Goal: Information Seeking & Learning: Find specific page/section

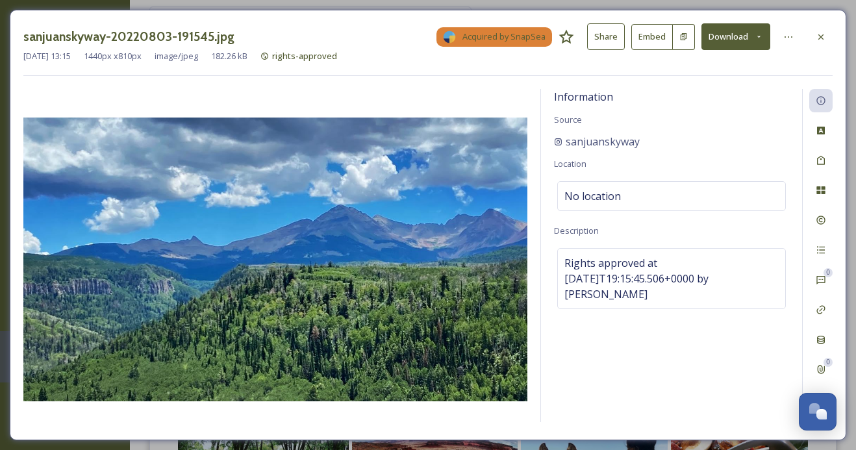
scroll to position [108, 0]
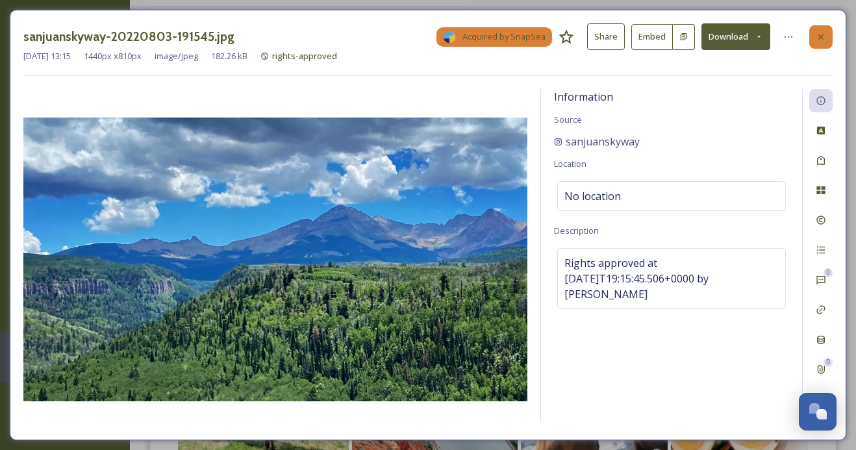
click at [813, 33] on div at bounding box center [820, 36] width 23 height 23
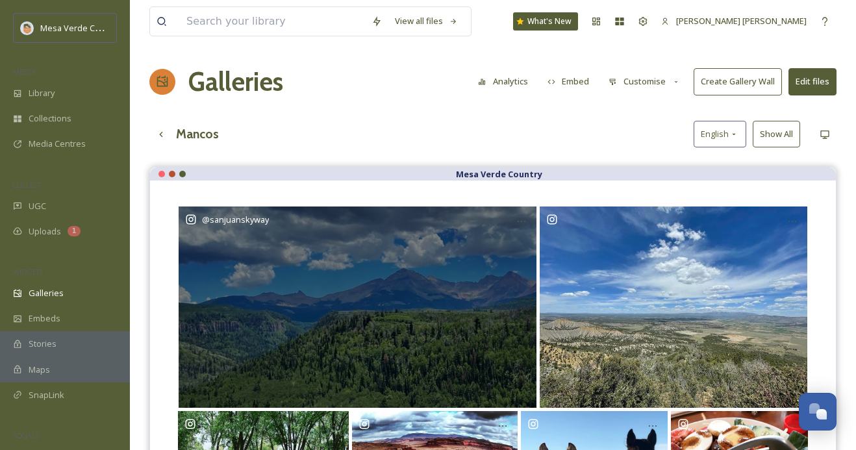
scroll to position [186, 0]
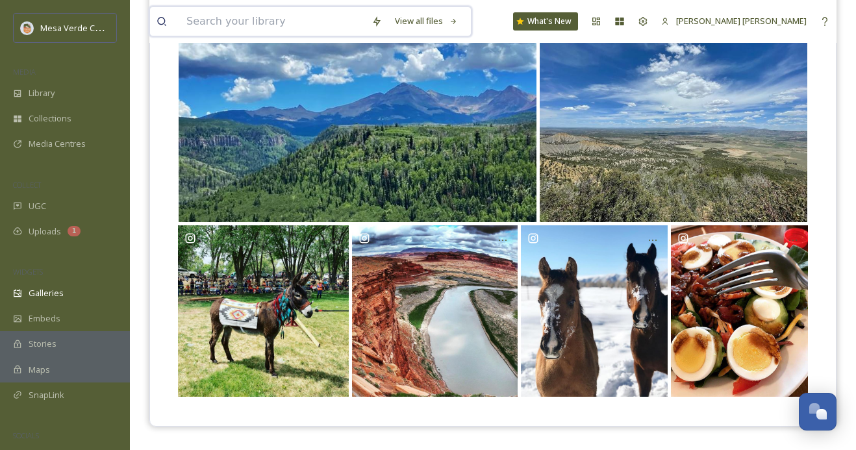
click at [255, 19] on input at bounding box center [272, 21] width 185 height 29
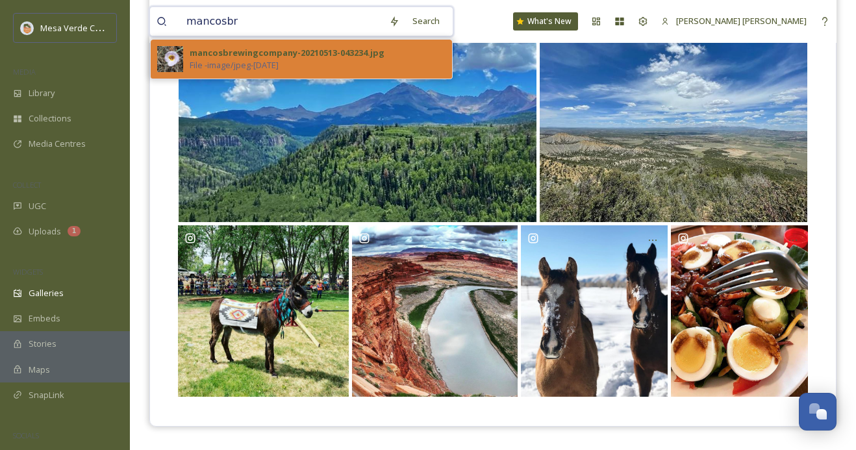
type input "mancosbr"
click at [279, 62] on span "File - image/jpeg - May 12 2021" at bounding box center [234, 65] width 89 height 12
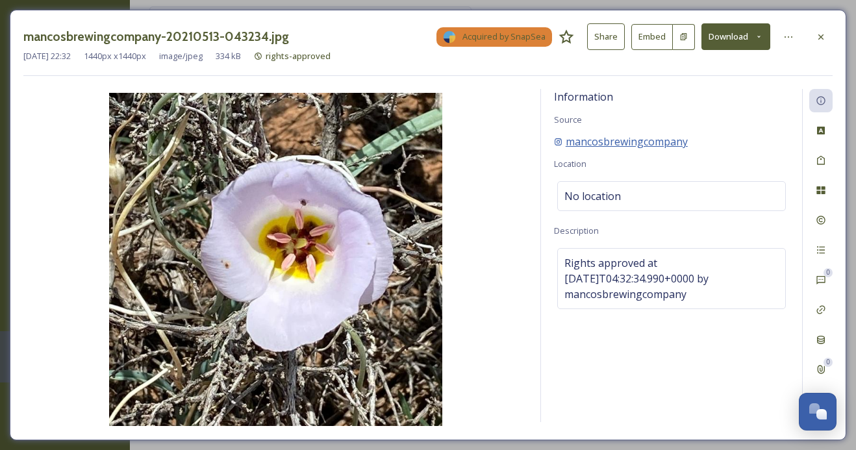
click at [680, 142] on span "mancosbrewingcompany" at bounding box center [627, 142] width 122 height 16
click at [822, 38] on icon at bounding box center [820, 36] width 5 height 5
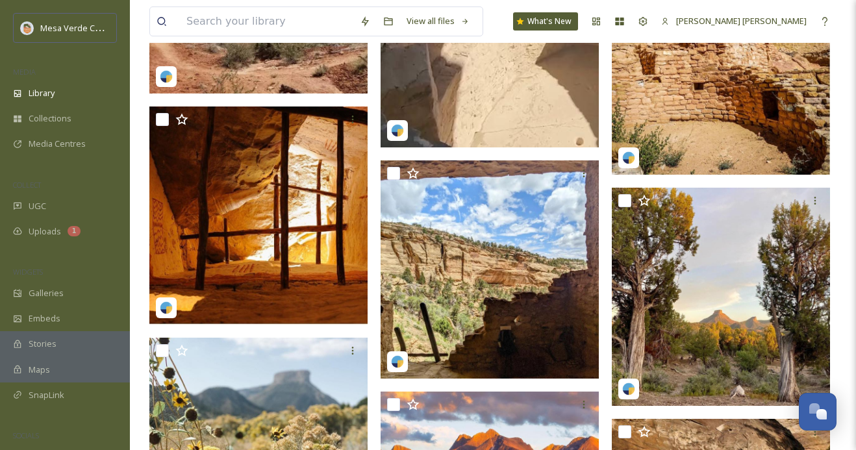
scroll to position [1762, 0]
